Goal: Task Accomplishment & Management: Complete application form

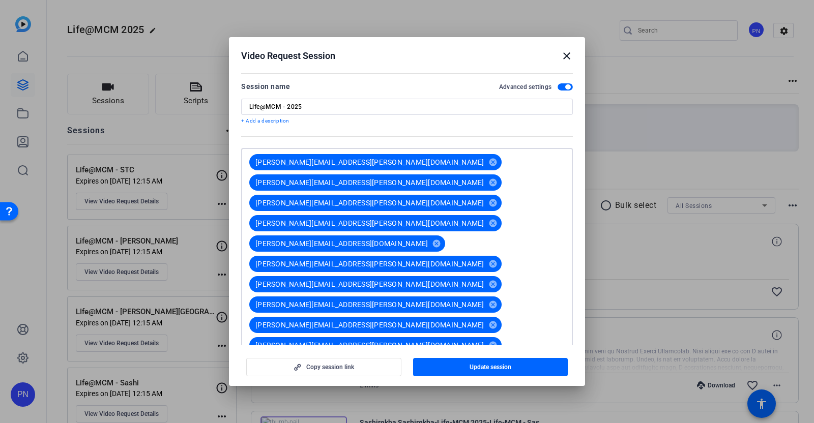
type input "[PERSON_NAME][EMAIL_ADDRESS][PERSON_NAME][DOMAIN_NAME]"
paste input "[EMAIL_ADDRESS][PERSON_NAME][DOMAIN_NAME]"
type input "[EMAIL_ADDRESS][PERSON_NAME][DOMAIN_NAME]"
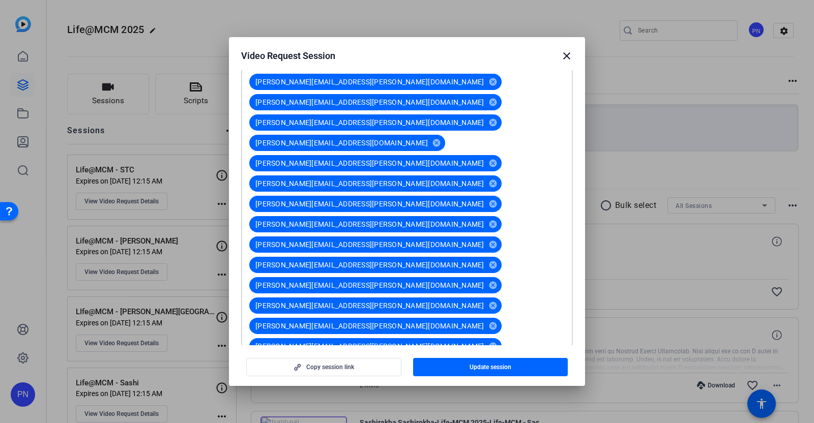
scroll to position [127, 0]
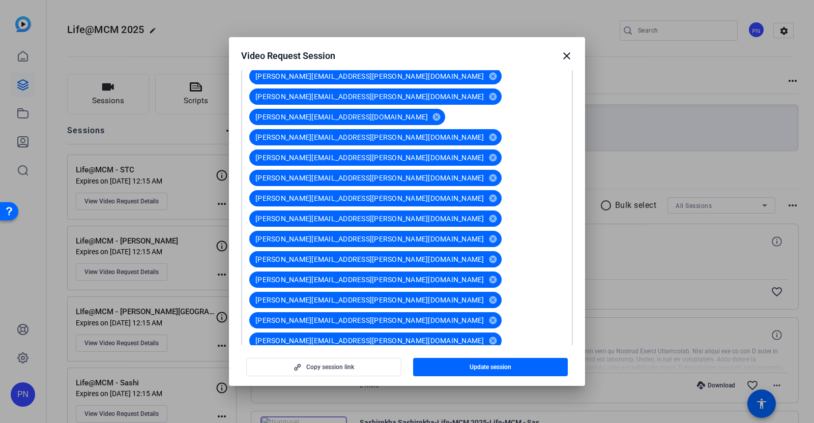
paste input "[PERSON_NAME][EMAIL_ADDRESS][PERSON_NAME][DOMAIN_NAME]"
type input "[PERSON_NAME][EMAIL_ADDRESS][PERSON_NAME][DOMAIN_NAME]"
paste input "[PERSON_NAME][EMAIL_ADDRESS][PERSON_NAME][DOMAIN_NAME]"
type input "[PERSON_NAME][EMAIL_ADDRESS][PERSON_NAME][DOMAIN_NAME]"
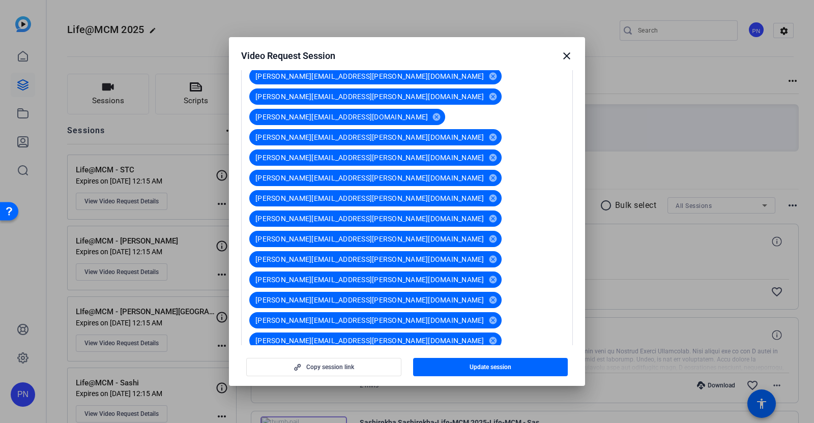
paste input "[PERSON_NAME][EMAIL_ADDRESS][PERSON_NAME][DOMAIN_NAME]"
type input "[PERSON_NAME][EMAIL_ADDRESS][PERSON_NAME][DOMAIN_NAME]"
paste input "[PERSON_NAME][EMAIL_ADDRESS][DOMAIN_NAME]"
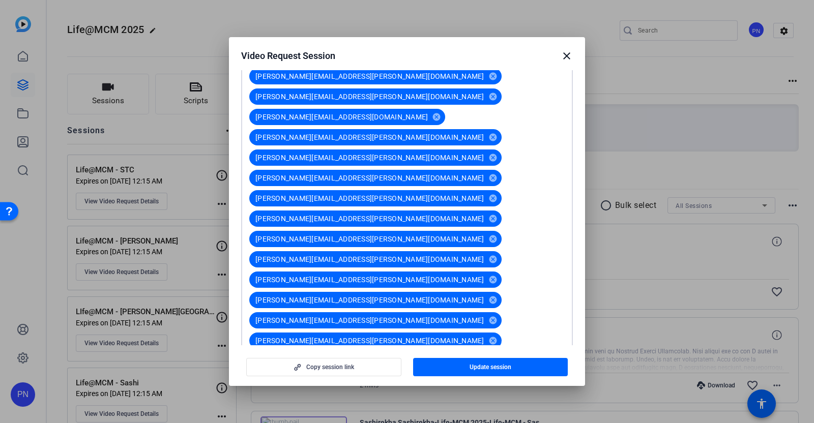
type input "[PERSON_NAME][EMAIL_ADDRESS][DOMAIN_NAME]"
paste input "[PERSON_NAME][EMAIL_ADDRESS][PERSON_NAME][DOMAIN_NAME]"
type input "[PERSON_NAME][EMAIL_ADDRESS][PERSON_NAME][DOMAIN_NAME]"
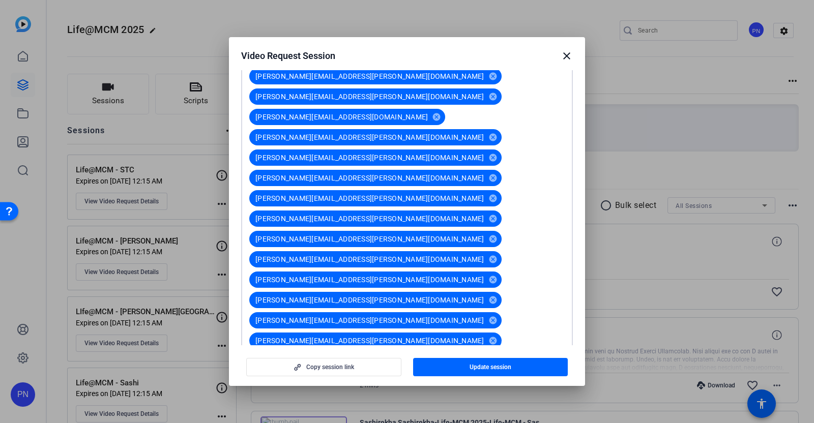
paste input "[EMAIL_ADDRESS][PERSON_NAME][DOMAIN_NAME]"
type input "[EMAIL_ADDRESS][PERSON_NAME][DOMAIN_NAME]"
paste input "[PERSON_NAME][EMAIL_ADDRESS][PERSON_NAME][DOMAIN_NAME]"
type input "[PERSON_NAME][EMAIL_ADDRESS][PERSON_NAME][DOMAIN_NAME]"
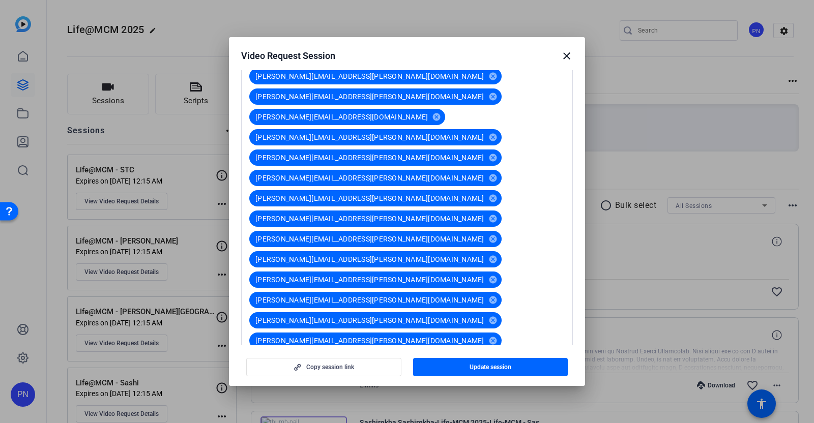
click at [517, 368] on span "button" at bounding box center [490, 367] width 155 height 24
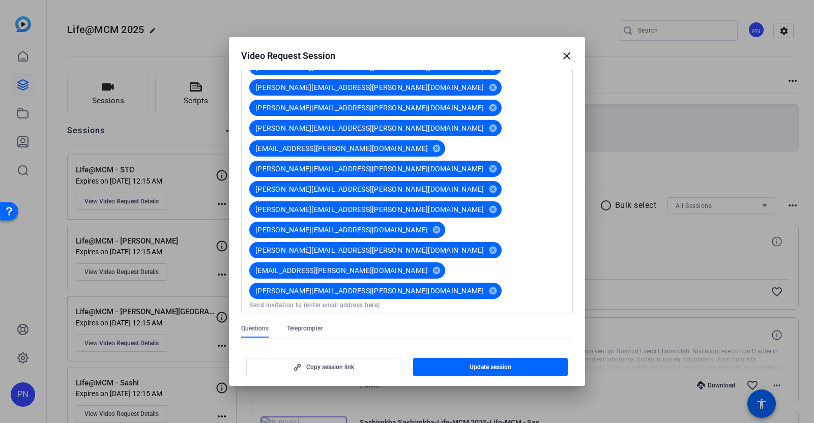
scroll to position [445, 0]
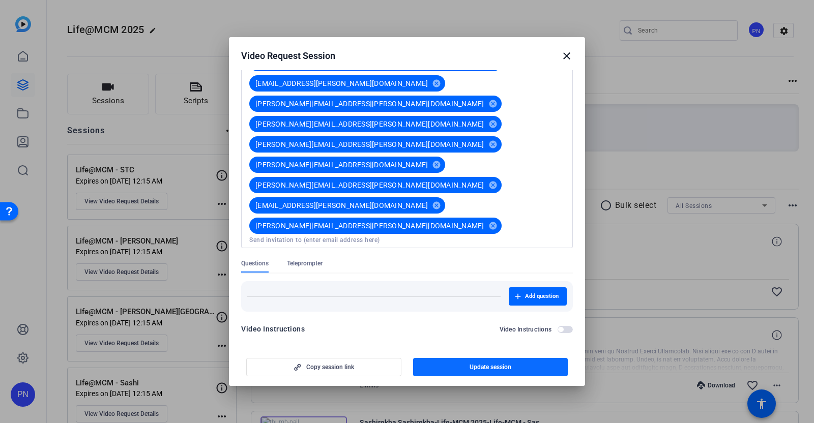
click at [504, 367] on span "Update session" at bounding box center [490, 367] width 42 height 8
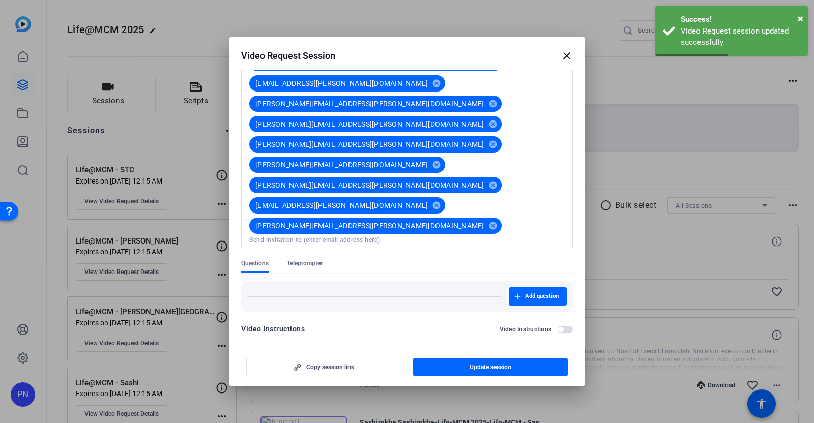
click at [567, 57] on mat-icon "close" at bounding box center [567, 56] width 12 height 12
